Goal: Find specific page/section

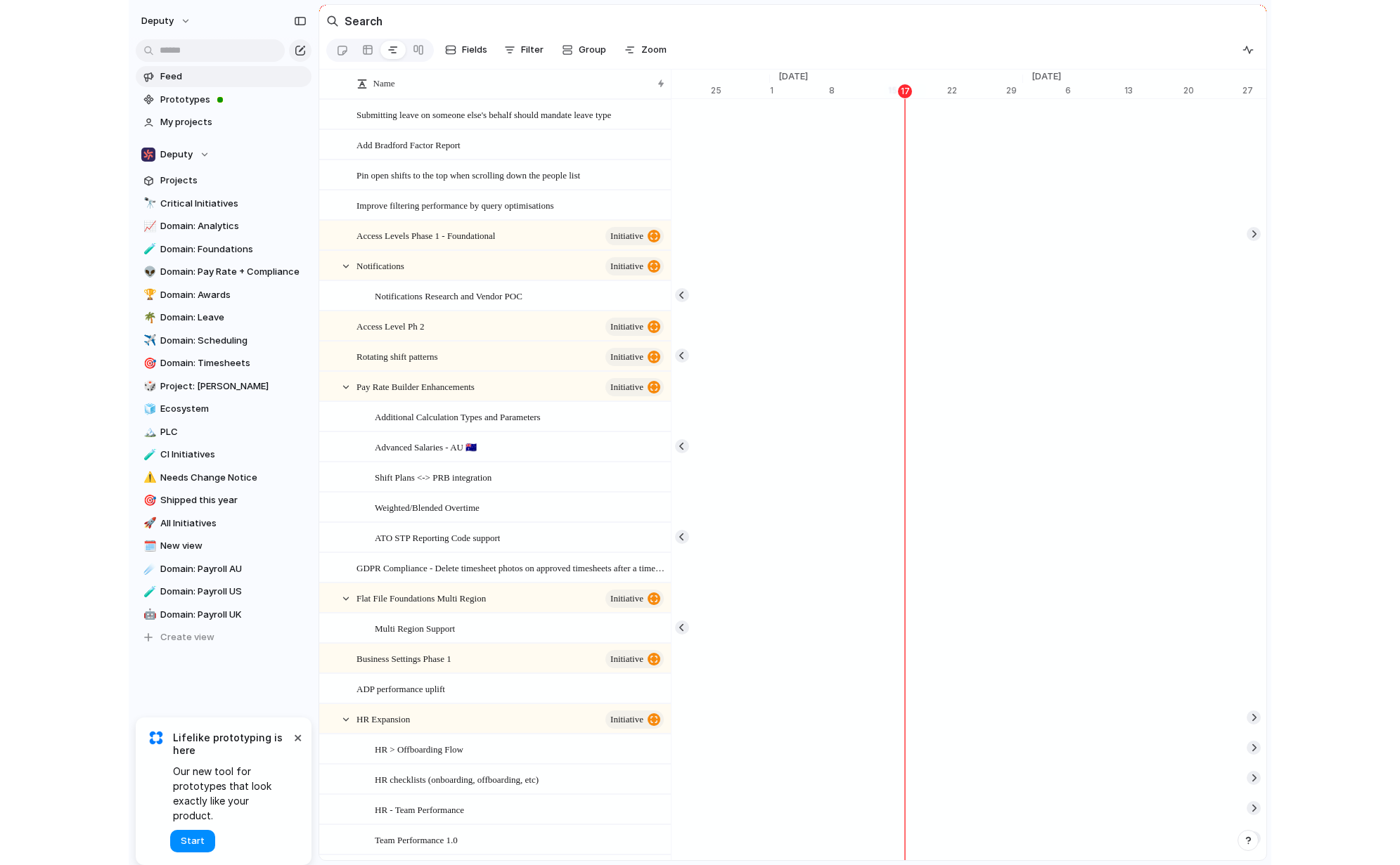
scroll to position [0, 9149]
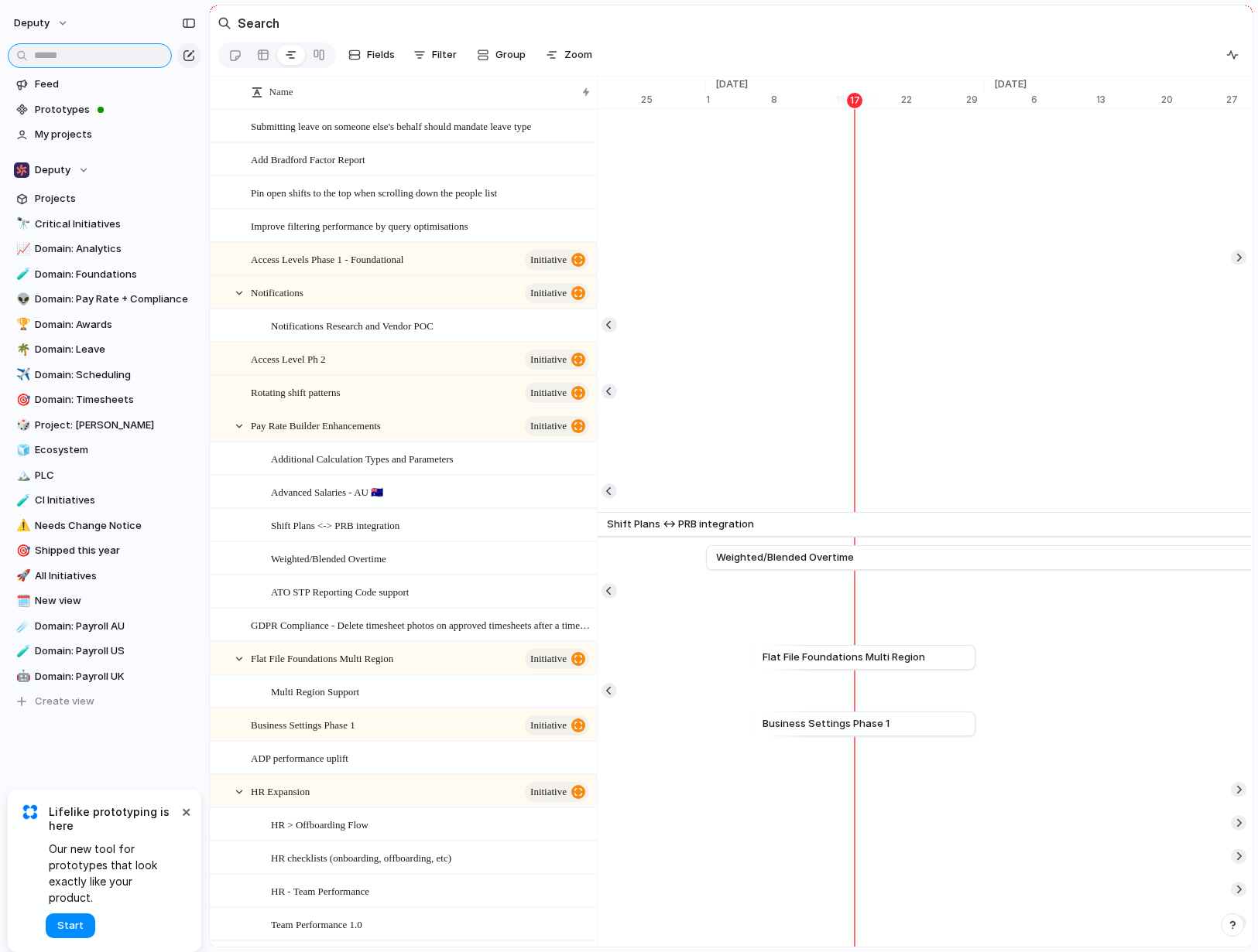
click at [59, 55] on input "text" at bounding box center [90, 55] width 164 height 25
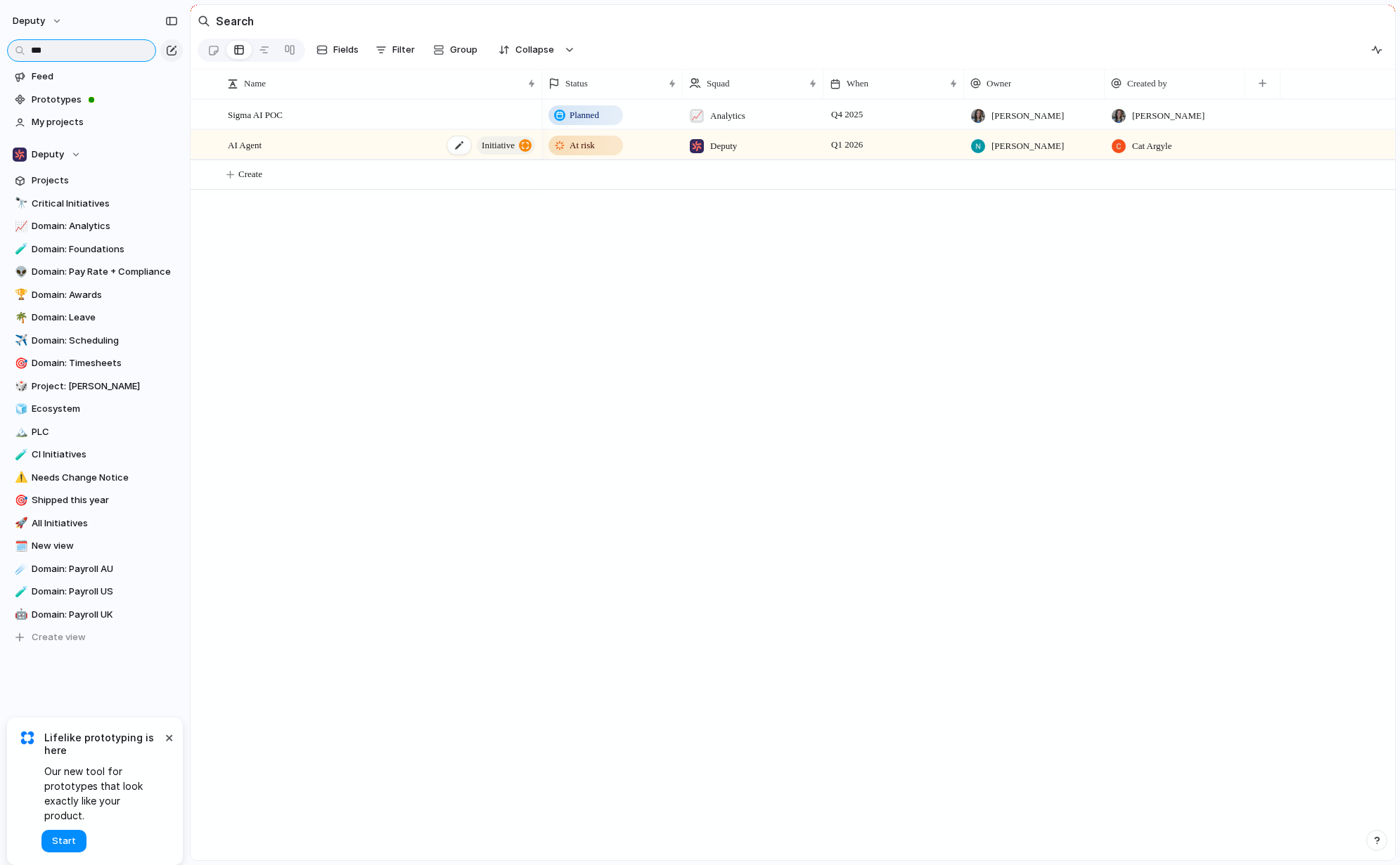
type input "**"
click at [391, 159] on div "AI Agent initiative" at bounding box center [382, 145] width 309 height 29
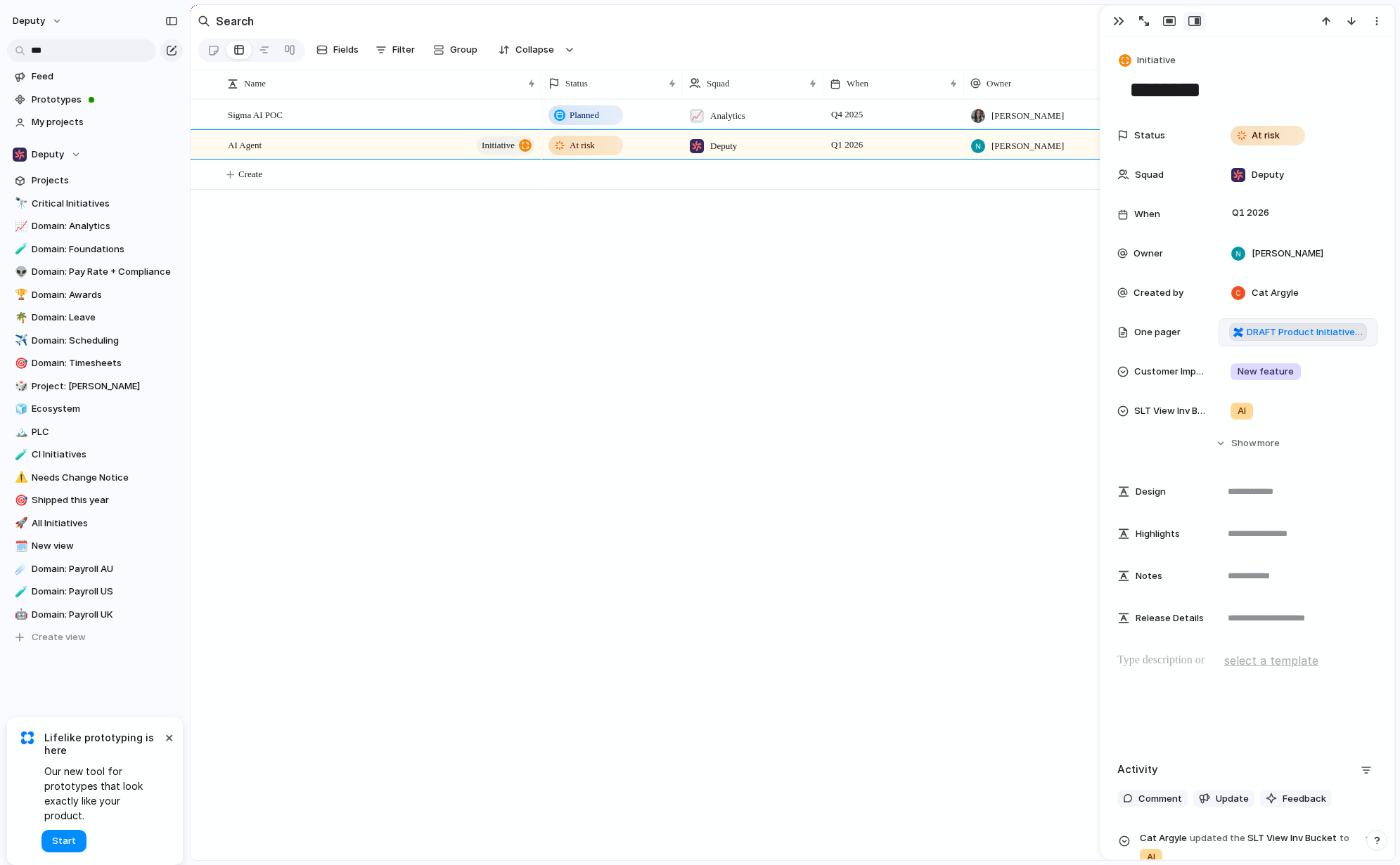
click at [1142, 330] on span "DRAFT Product Initiative AI Agent - Scheduling and Timesheets" at bounding box center [1304, 332] width 116 height 14
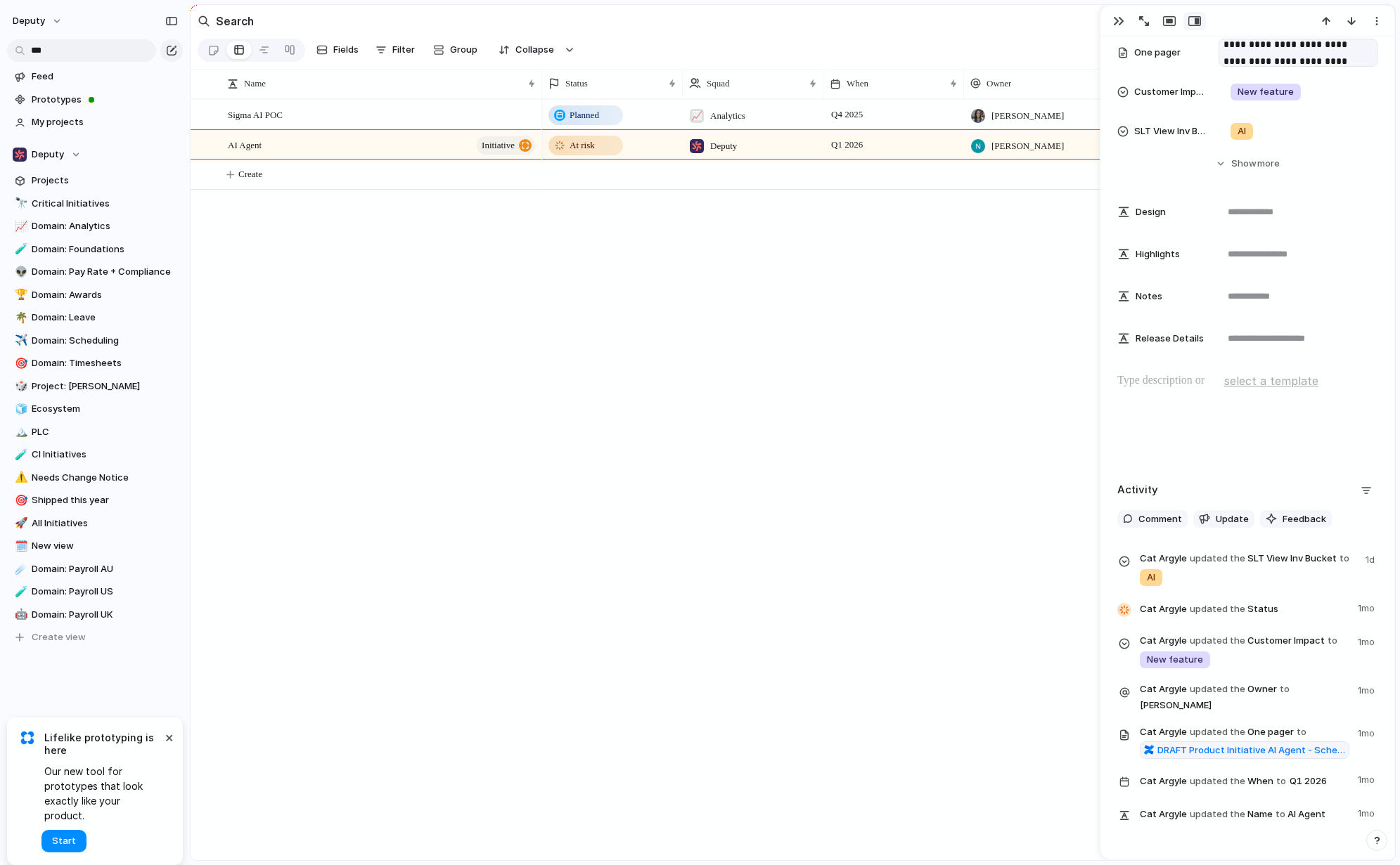
scroll to position [360, 0]
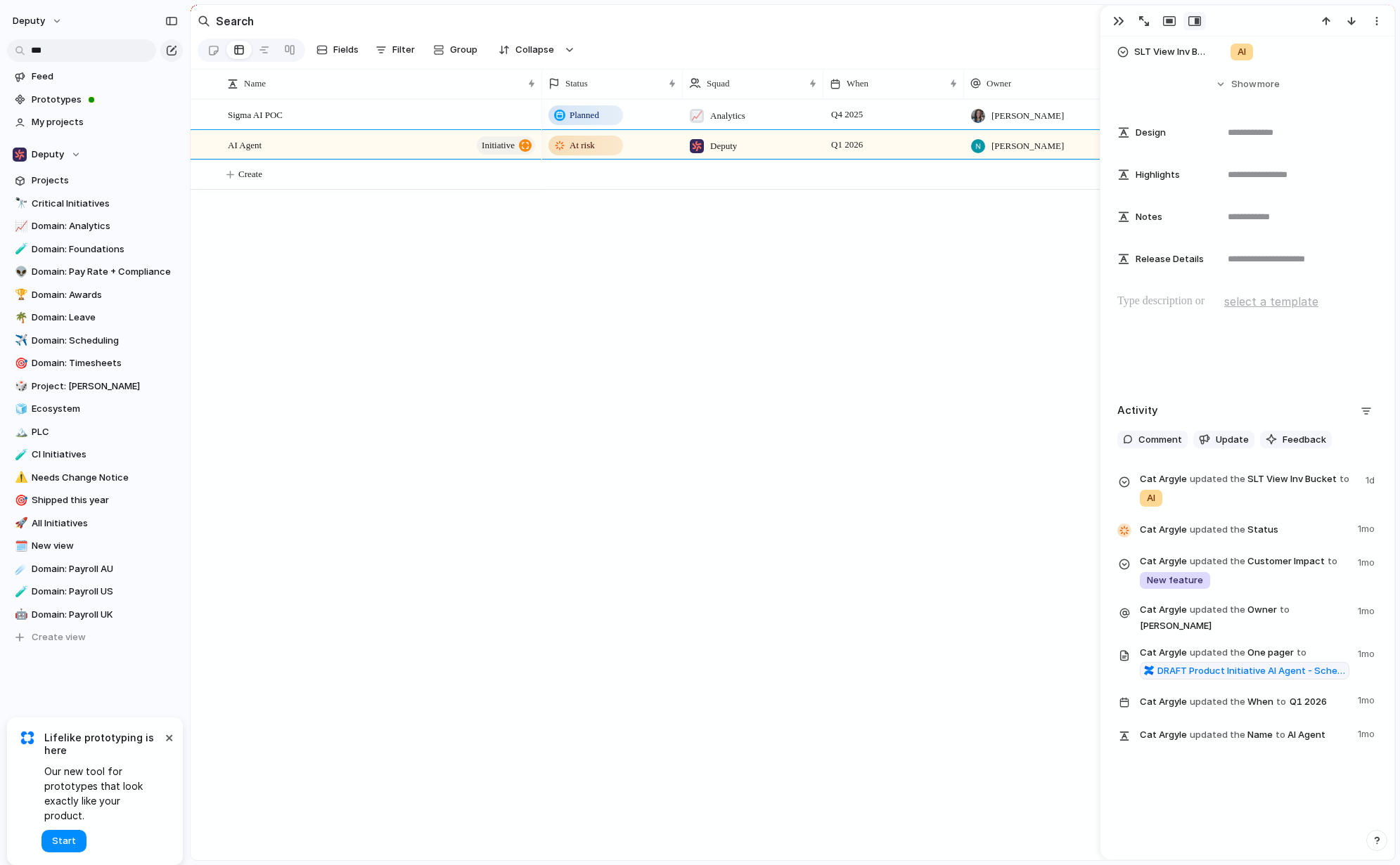
click at [1142, 477] on span "Cat Argyle updated the SLT View Inv Bucket to AI" at bounding box center [1249, 489] width 217 height 37
click at [1142, 674] on span "DRAFT Product Initiative AI Agent - Scheduling and Timesheets" at bounding box center [1251, 671] width 188 height 14
